Goal: Information Seeking & Learning: Learn about a topic

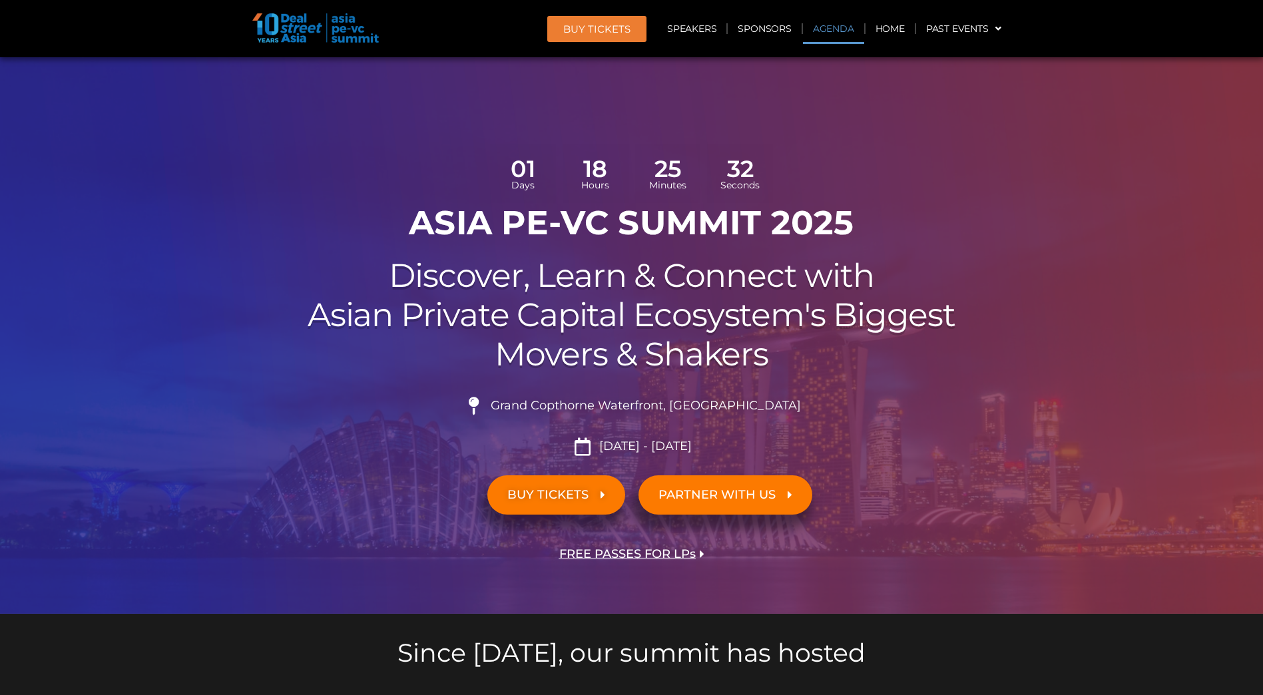
click at [836, 30] on link "Agenda" at bounding box center [833, 28] width 61 height 31
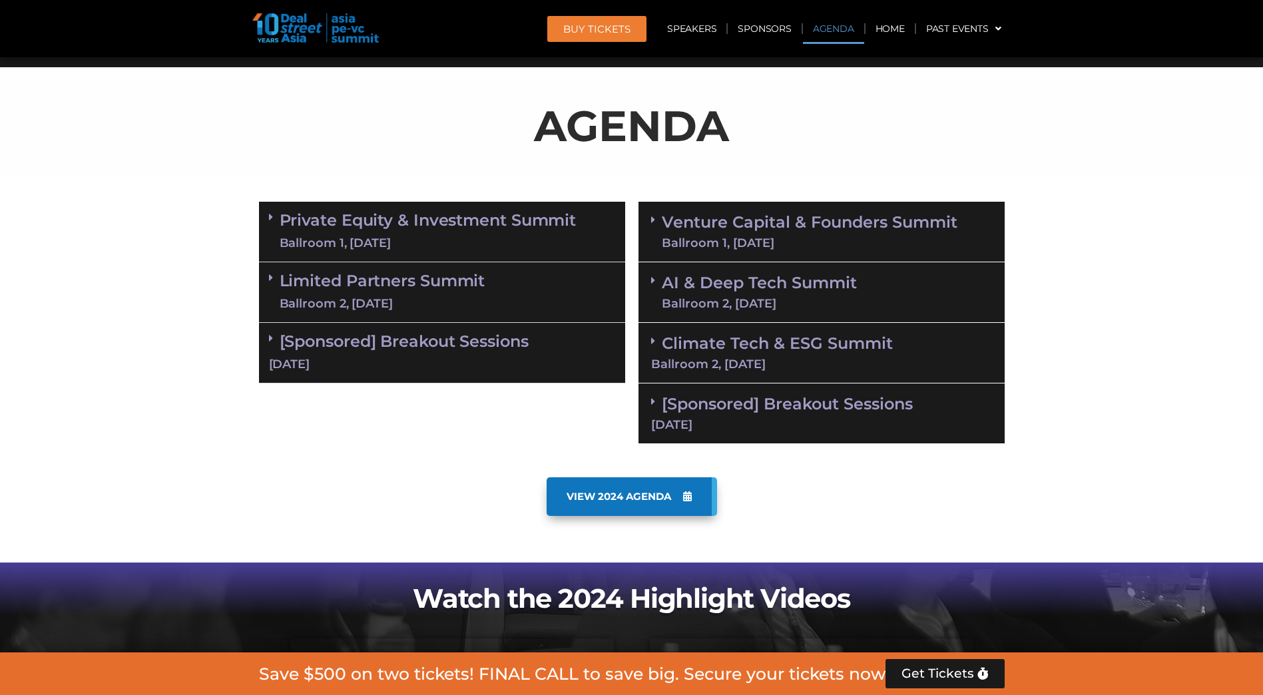
scroll to position [768, 0]
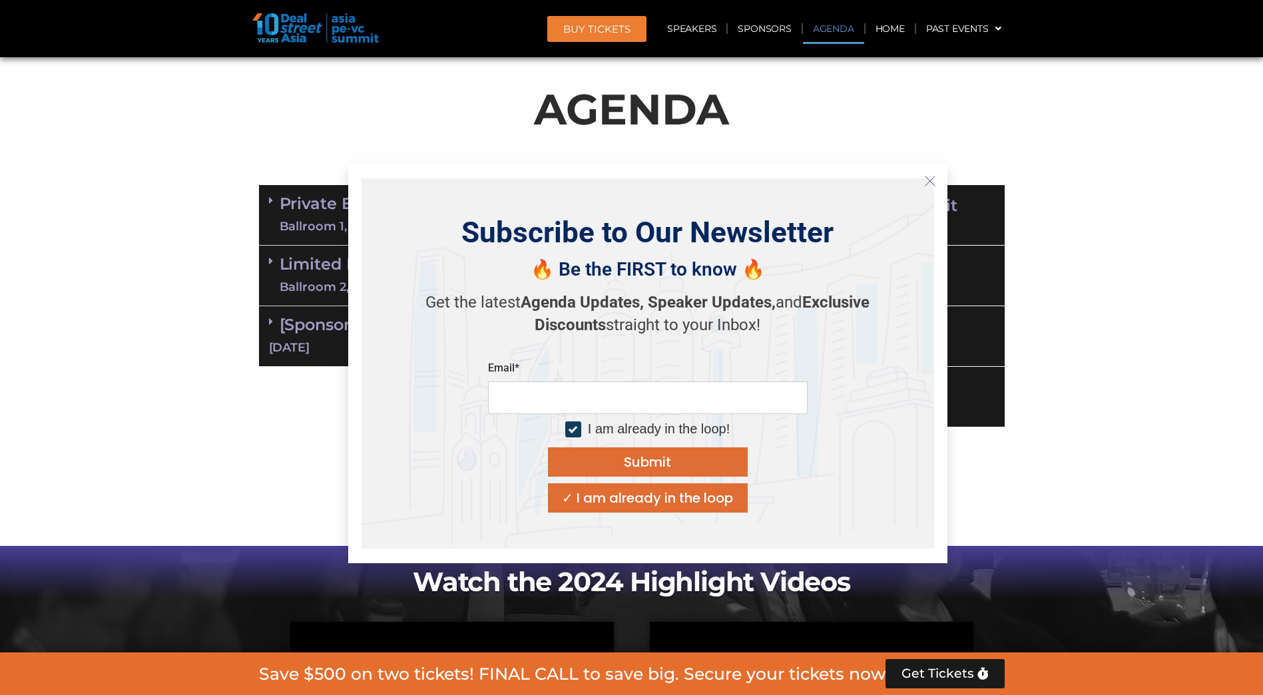
click at [148, 262] on section "Private Equity & Investment Summit Ballroom 1, [DATE] 8:00 am – 9:00 am | Regis…" at bounding box center [631, 306] width 1263 height 256
click at [934, 182] on icon "Close" at bounding box center [930, 181] width 12 height 12
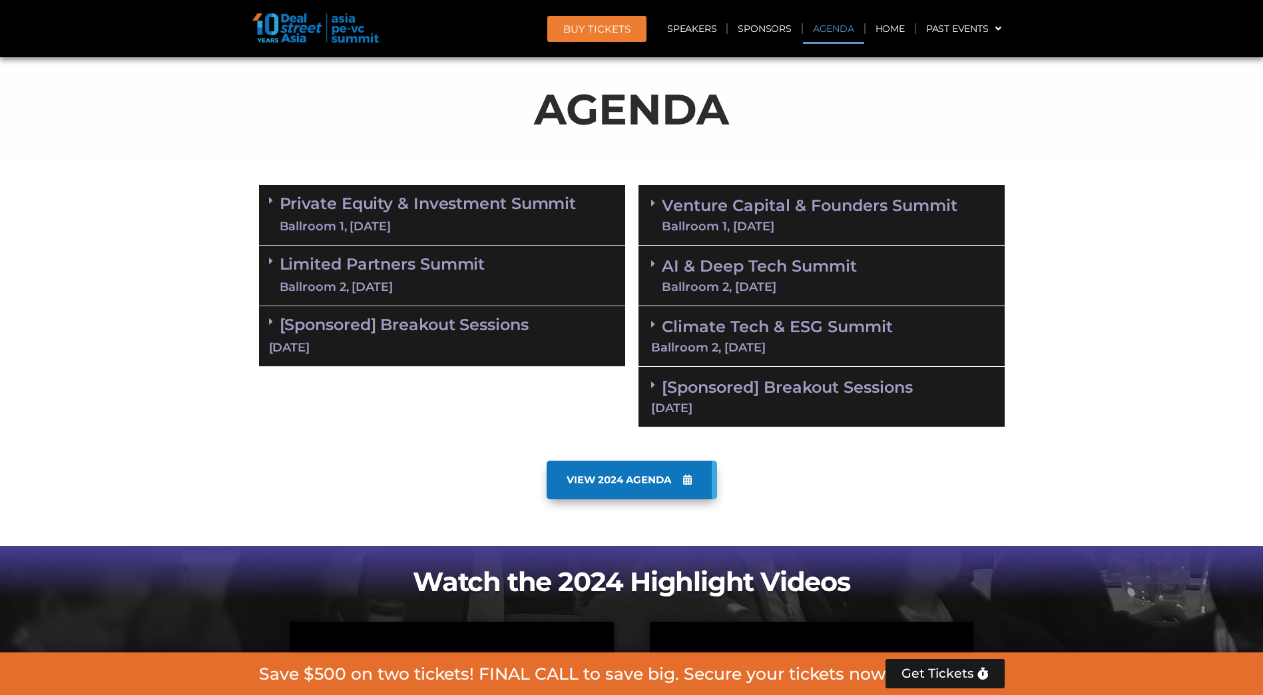
click at [421, 203] on link "Private Equity & Investment Summit Ballroom 1, [DATE]" at bounding box center [428, 215] width 297 height 40
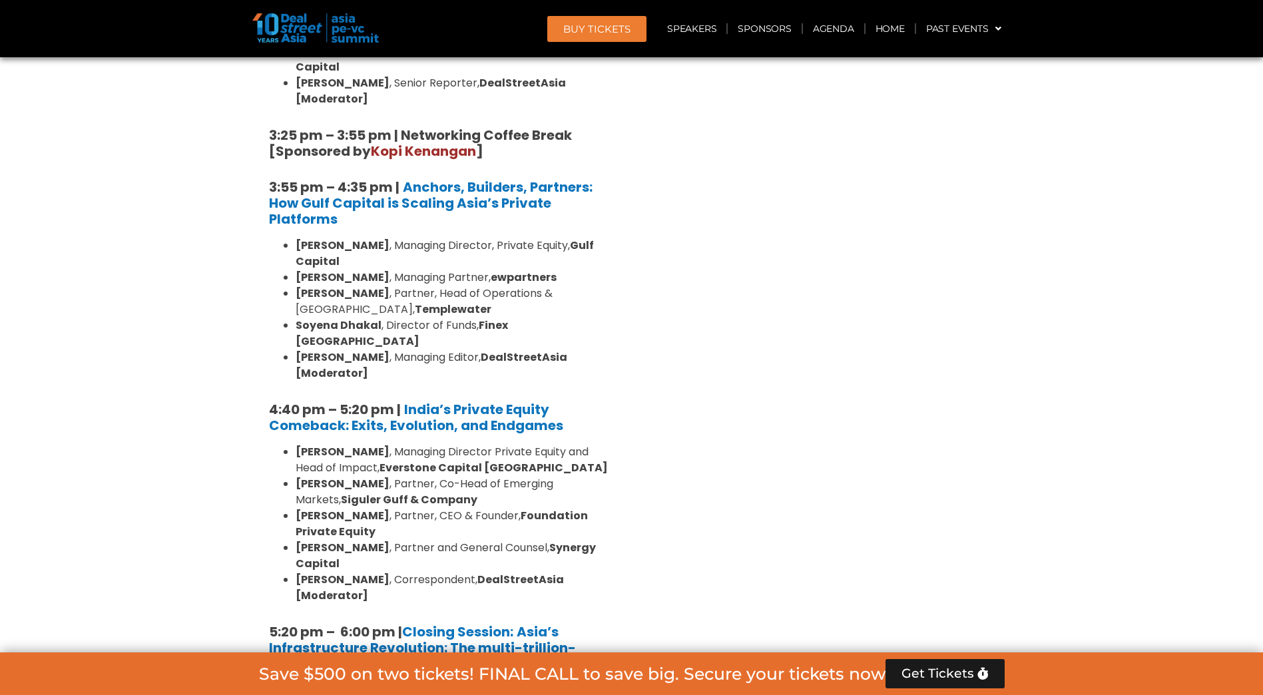
scroll to position [2566, 0]
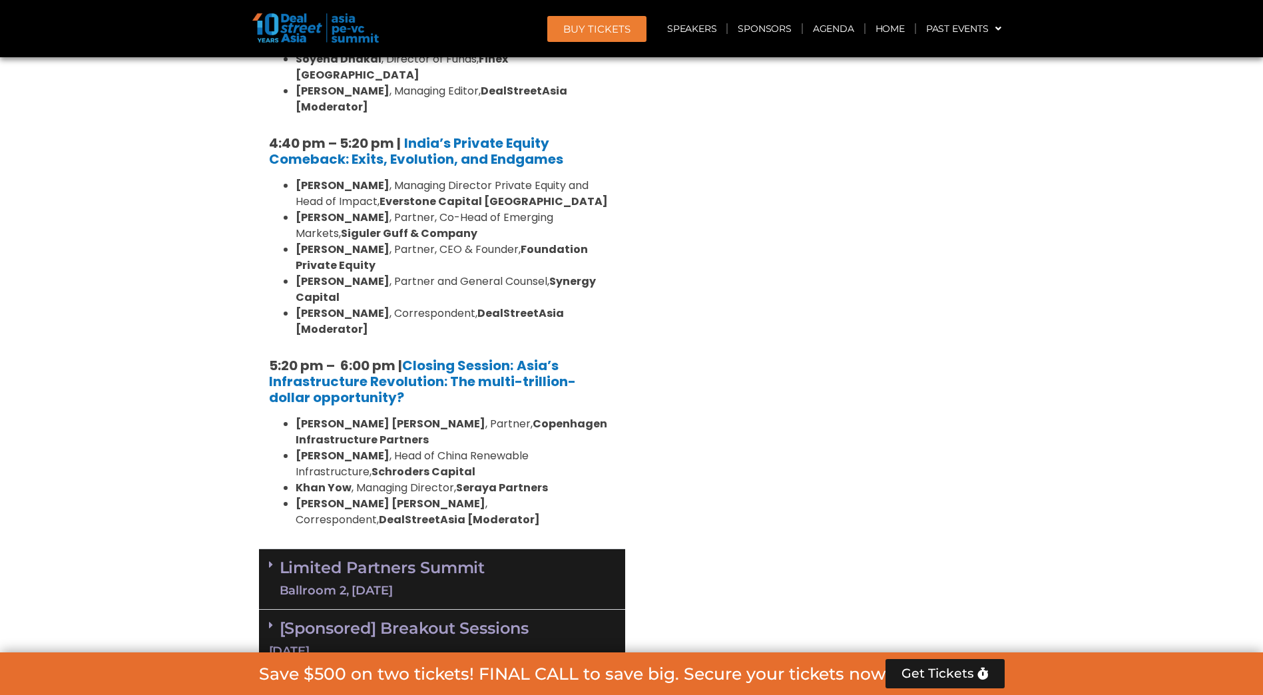
click at [397, 559] on link "Limited Partners [GEOGRAPHIC_DATA] 2, [DATE]" at bounding box center [383, 579] width 206 height 40
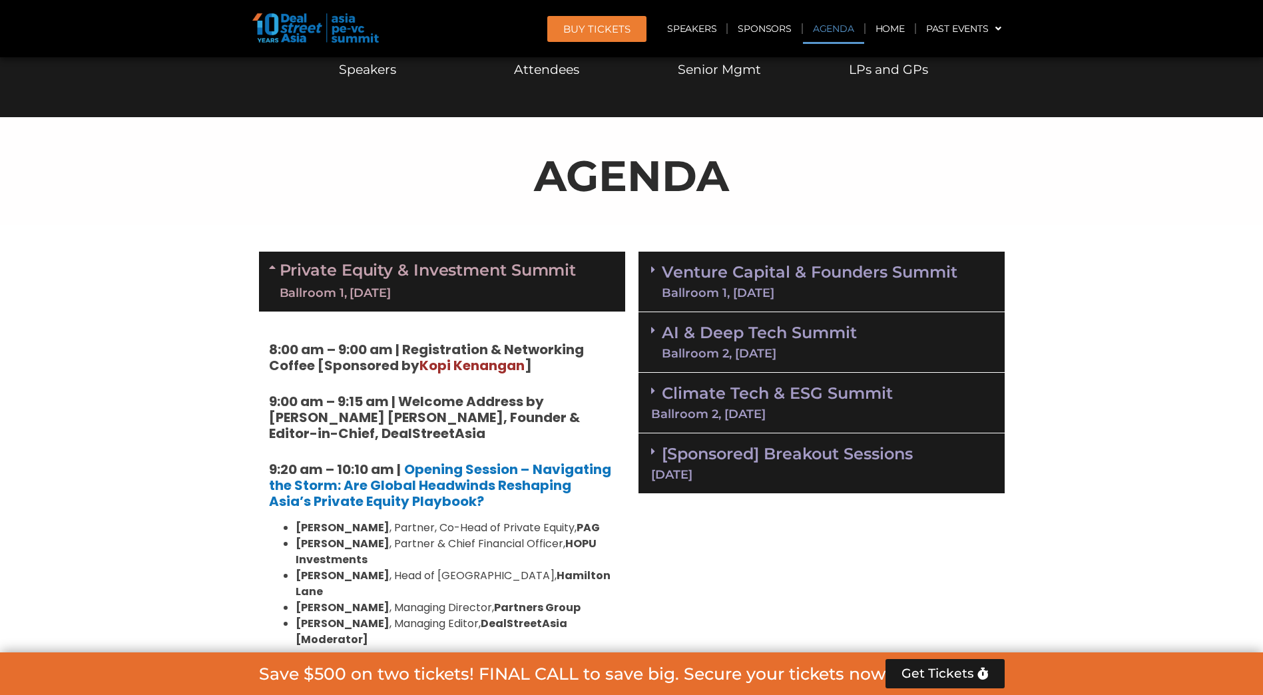
scroll to position [635, 0]
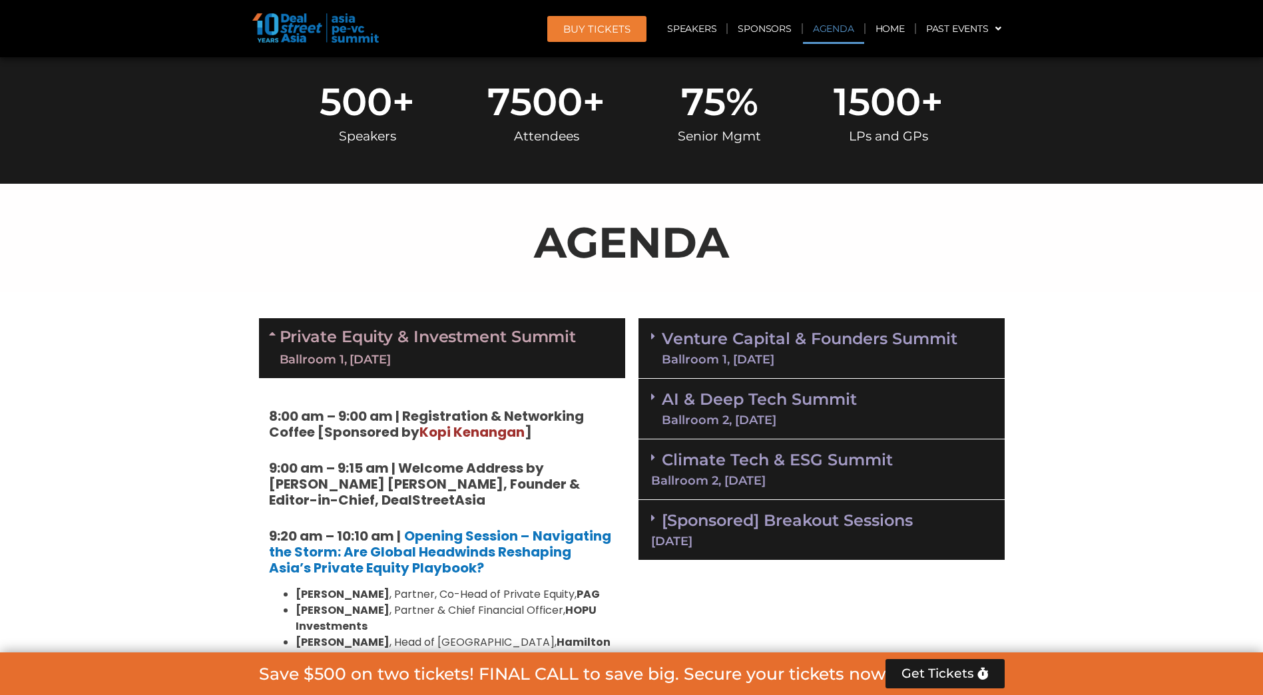
click at [748, 405] on link "AI & Deep Tech Summit Ballroom 2, [DATE]" at bounding box center [759, 408] width 195 height 35
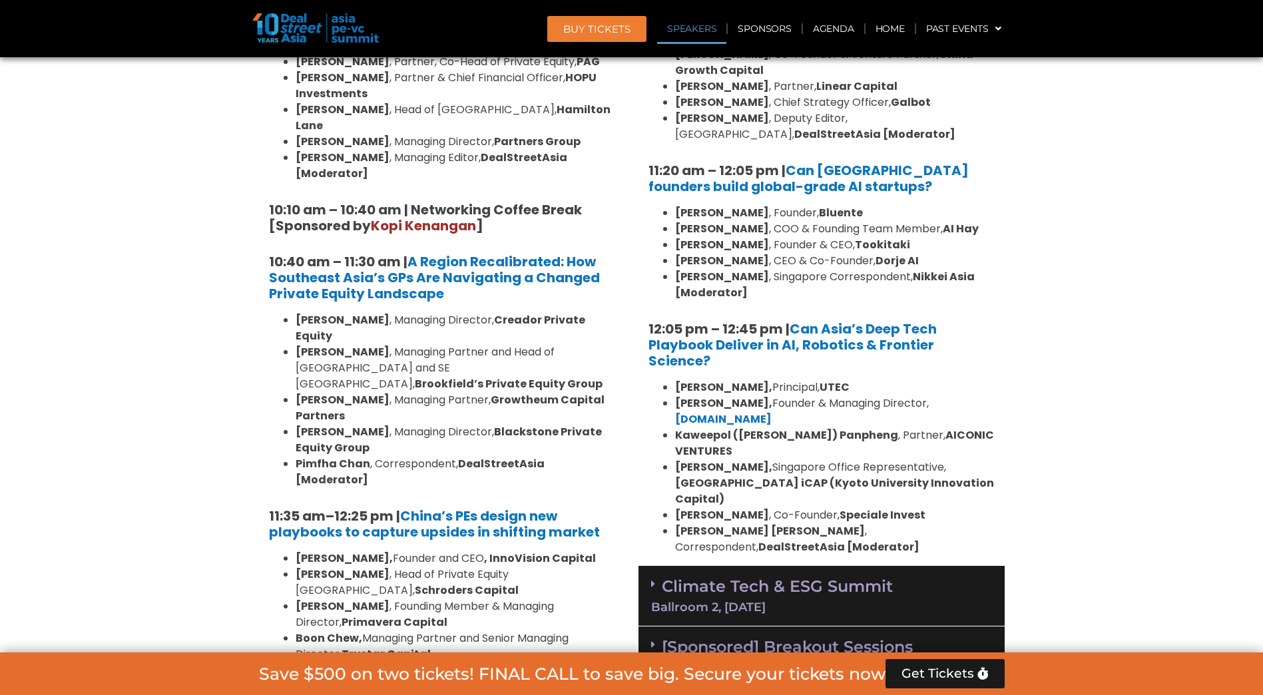
scroll to position [1367, 0]
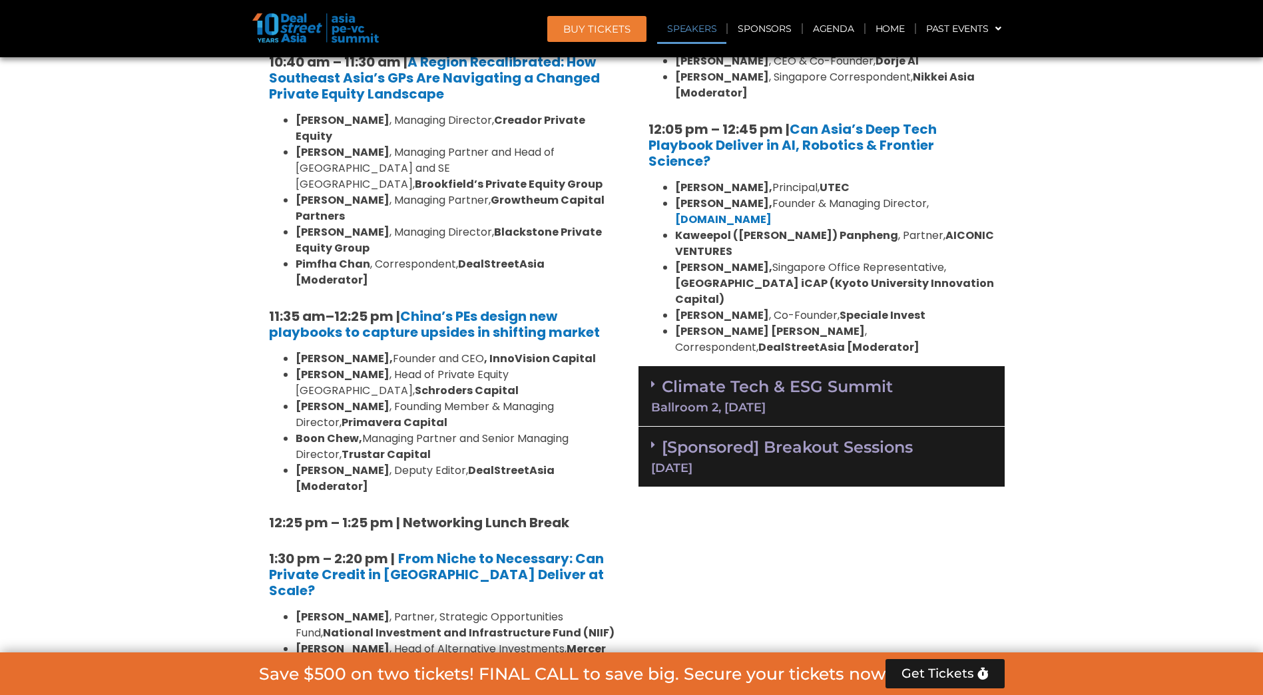
click at [826, 437] on link "[Sponsored] Breakout Sessions [DATE]" at bounding box center [821, 455] width 341 height 37
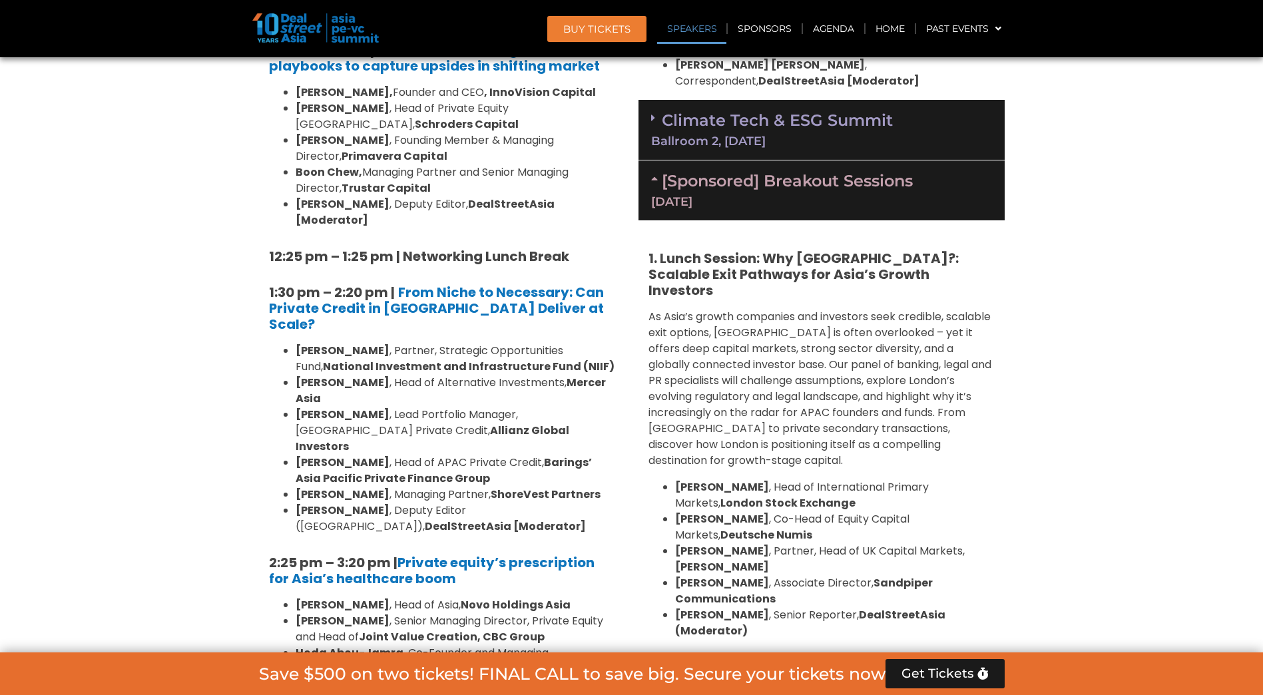
scroll to position [1301, 0]
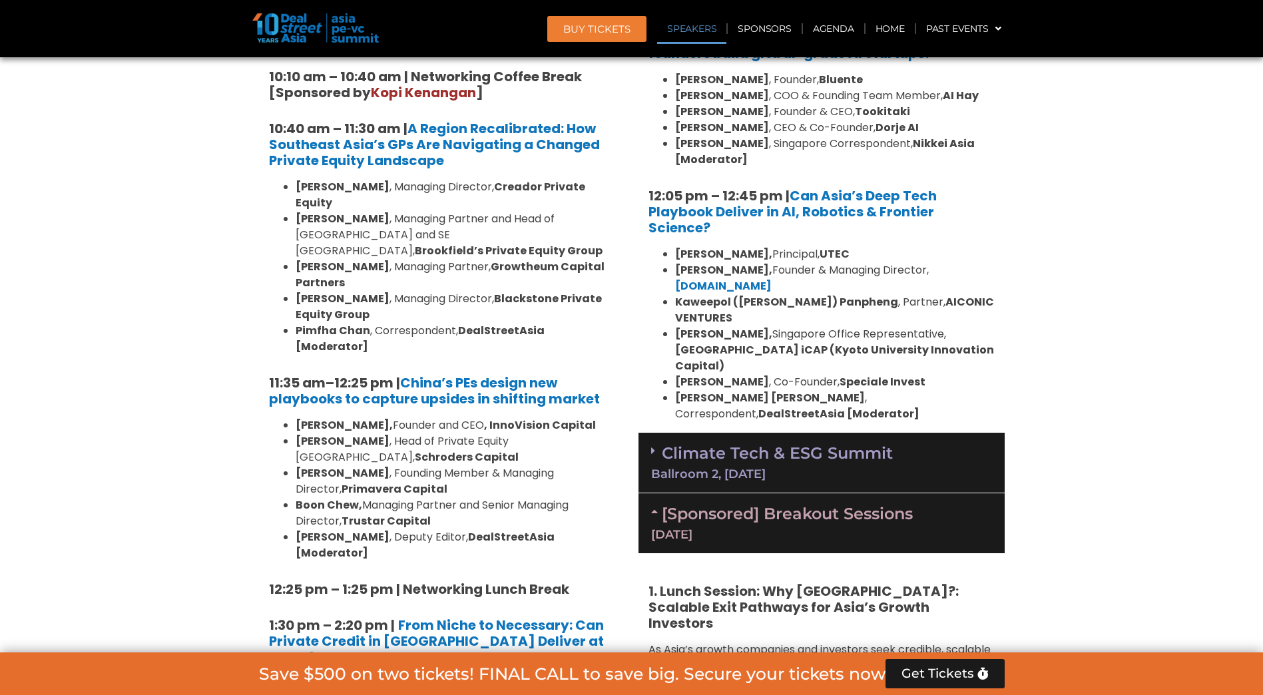
click at [835, 443] on link "Climate Tech & ESG Summit Ballroom 2, [DATE]" at bounding box center [821, 461] width 341 height 37
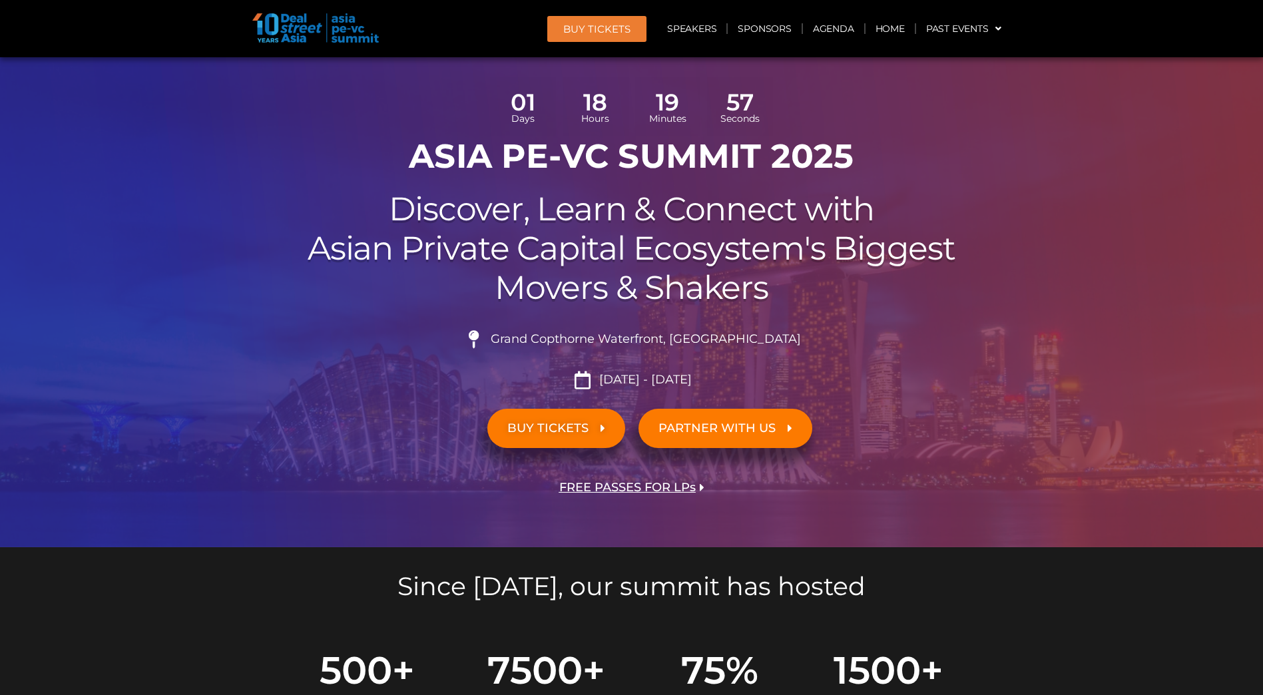
scroll to position [0, 0]
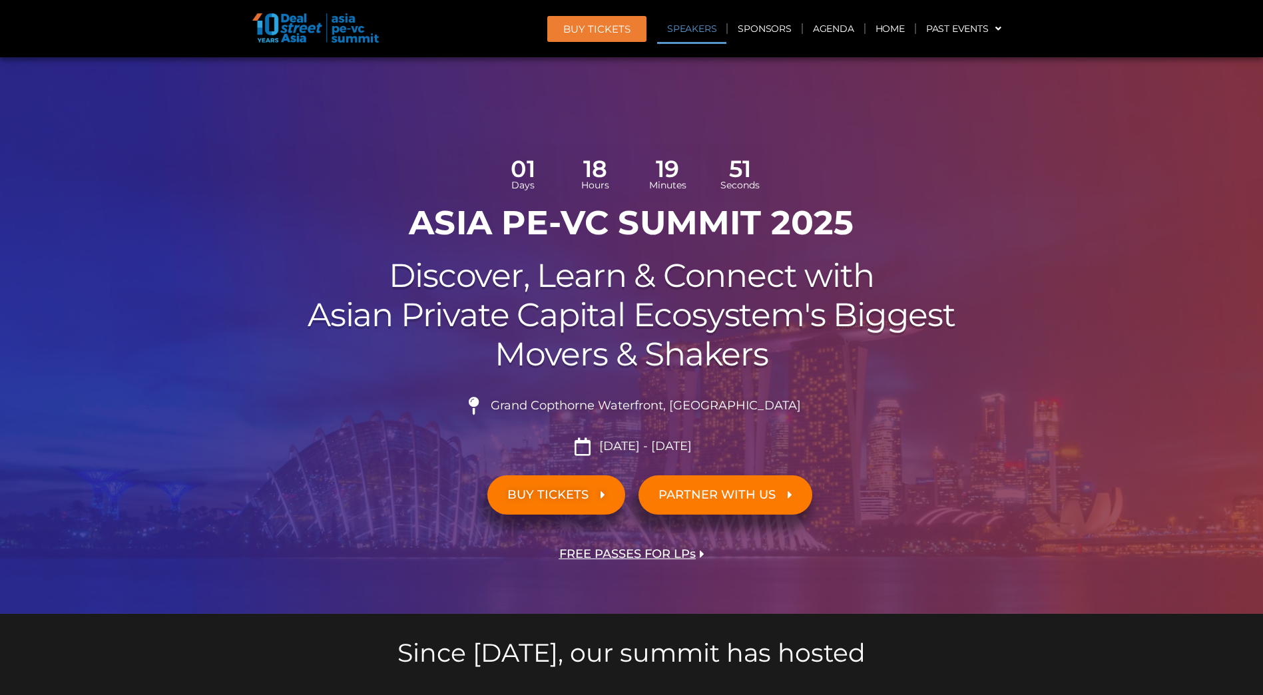
click at [684, 29] on link "Speakers" at bounding box center [691, 28] width 69 height 31
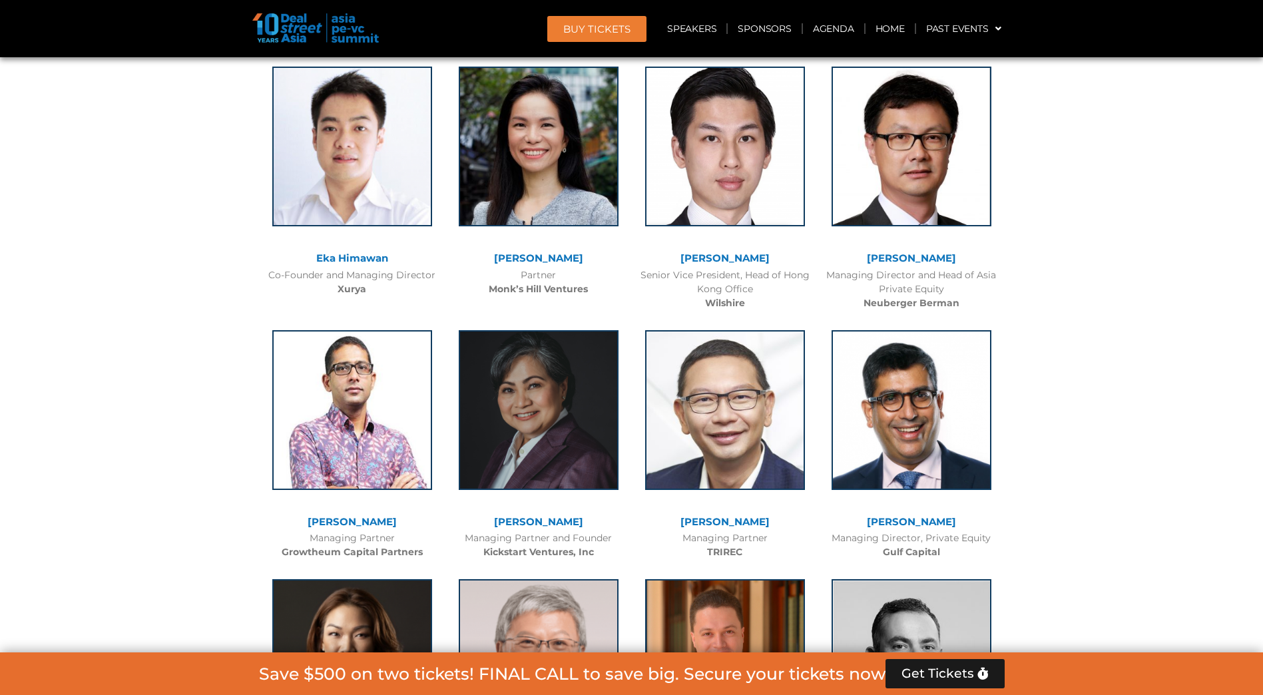
scroll to position [7020, 0]
